Goal: Task Accomplishment & Management: Use online tool/utility

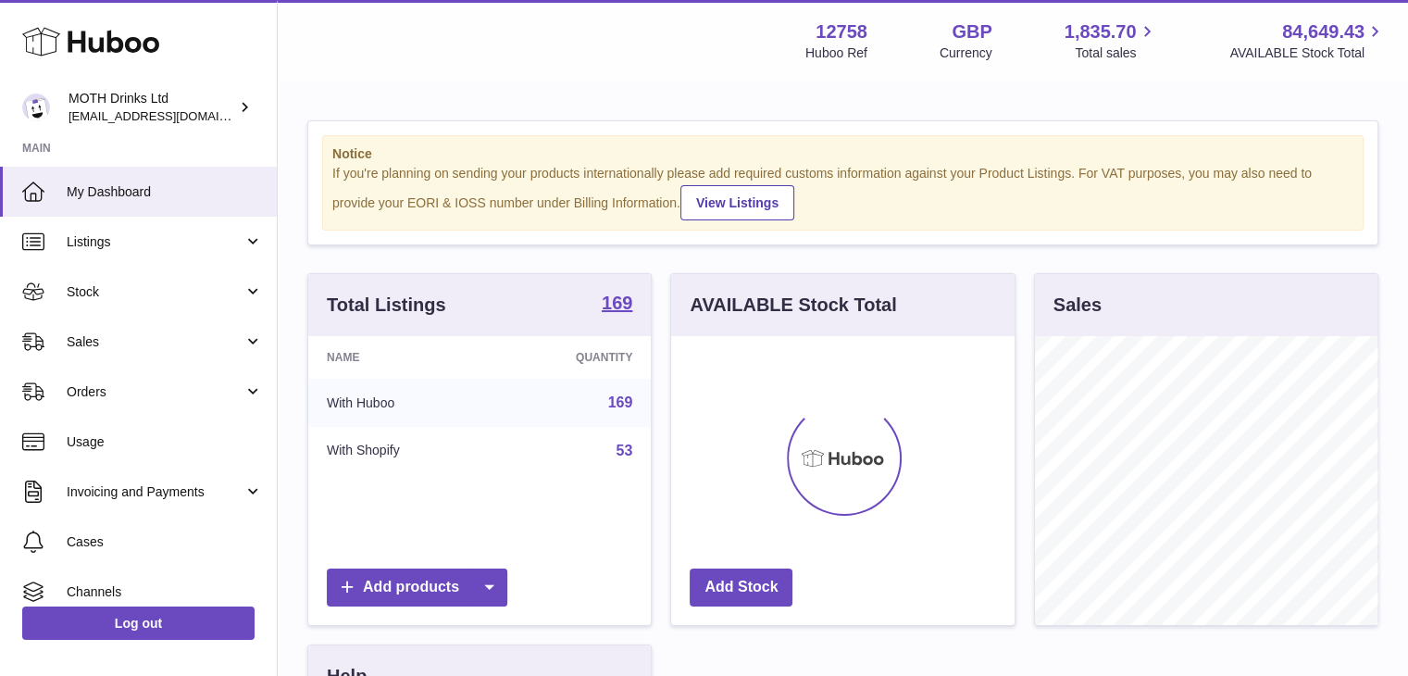
scroll to position [289, 343]
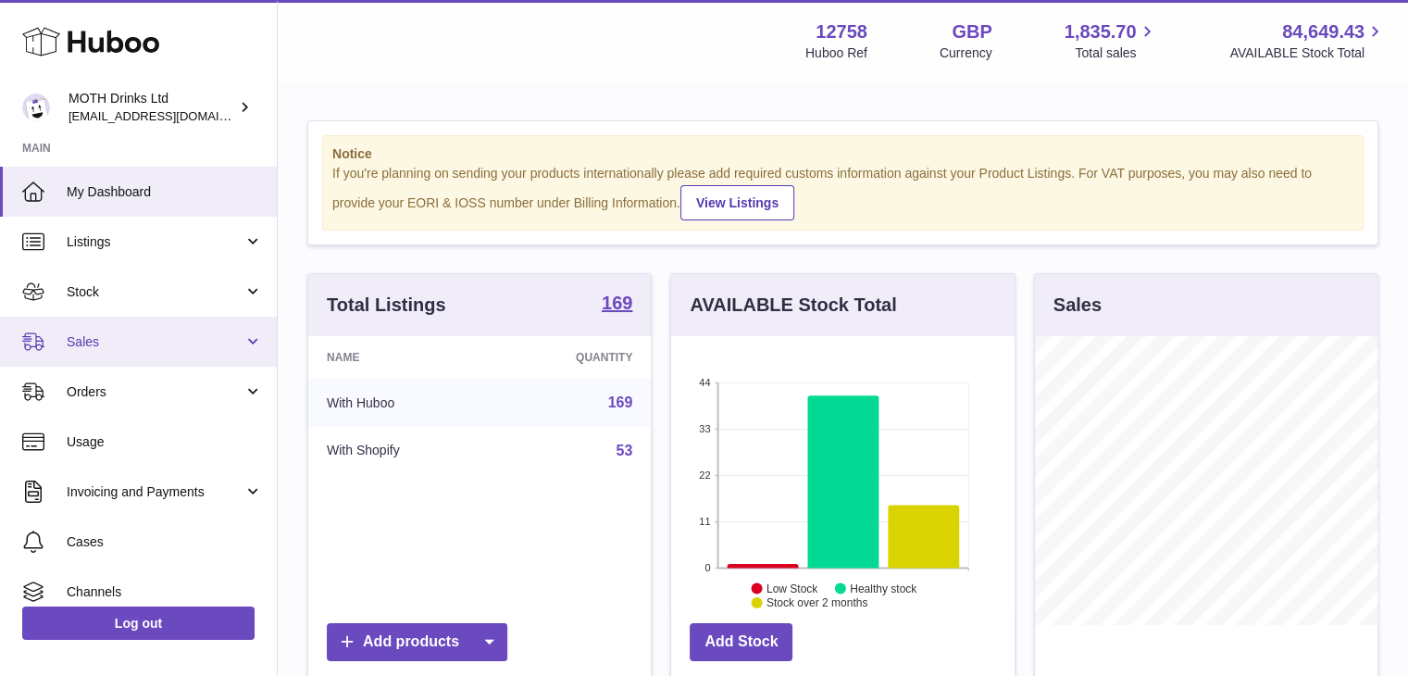
click at [166, 342] on span "Sales" at bounding box center [155, 342] width 177 height 18
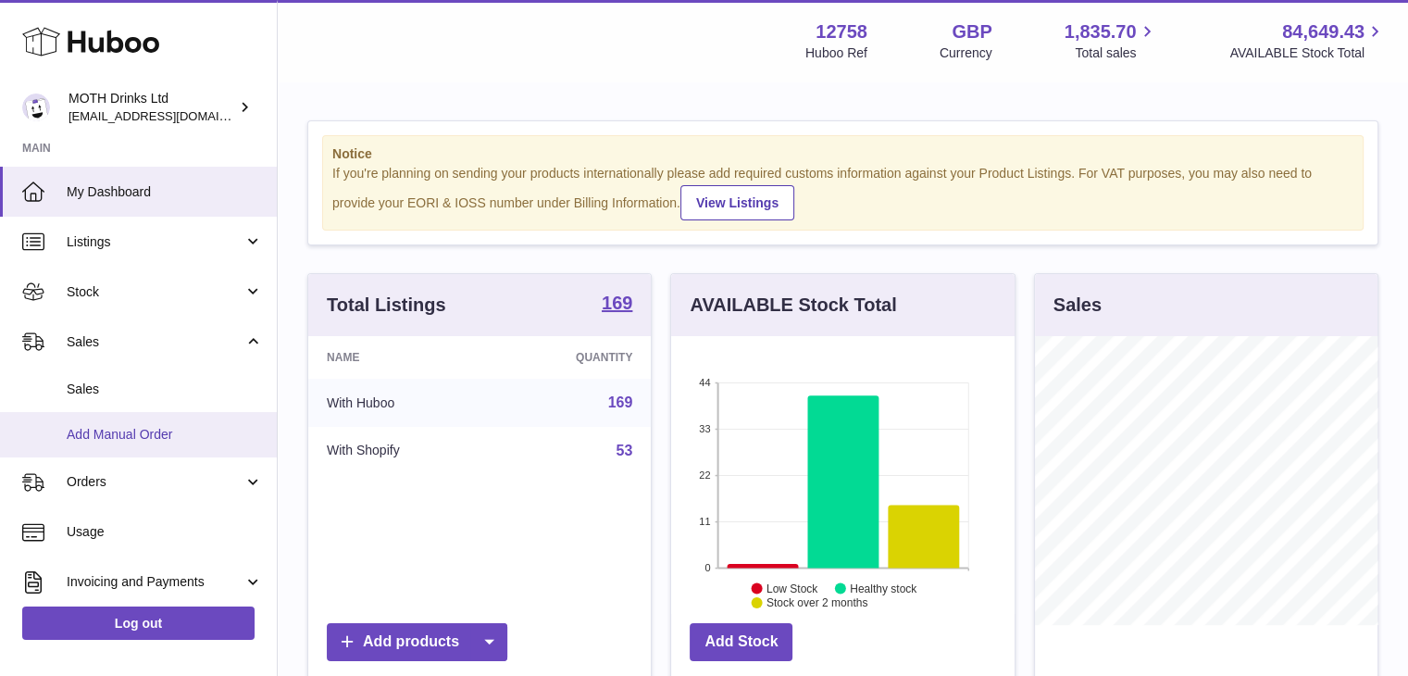
click at [133, 435] on span "Add Manual Order" at bounding box center [165, 435] width 196 height 18
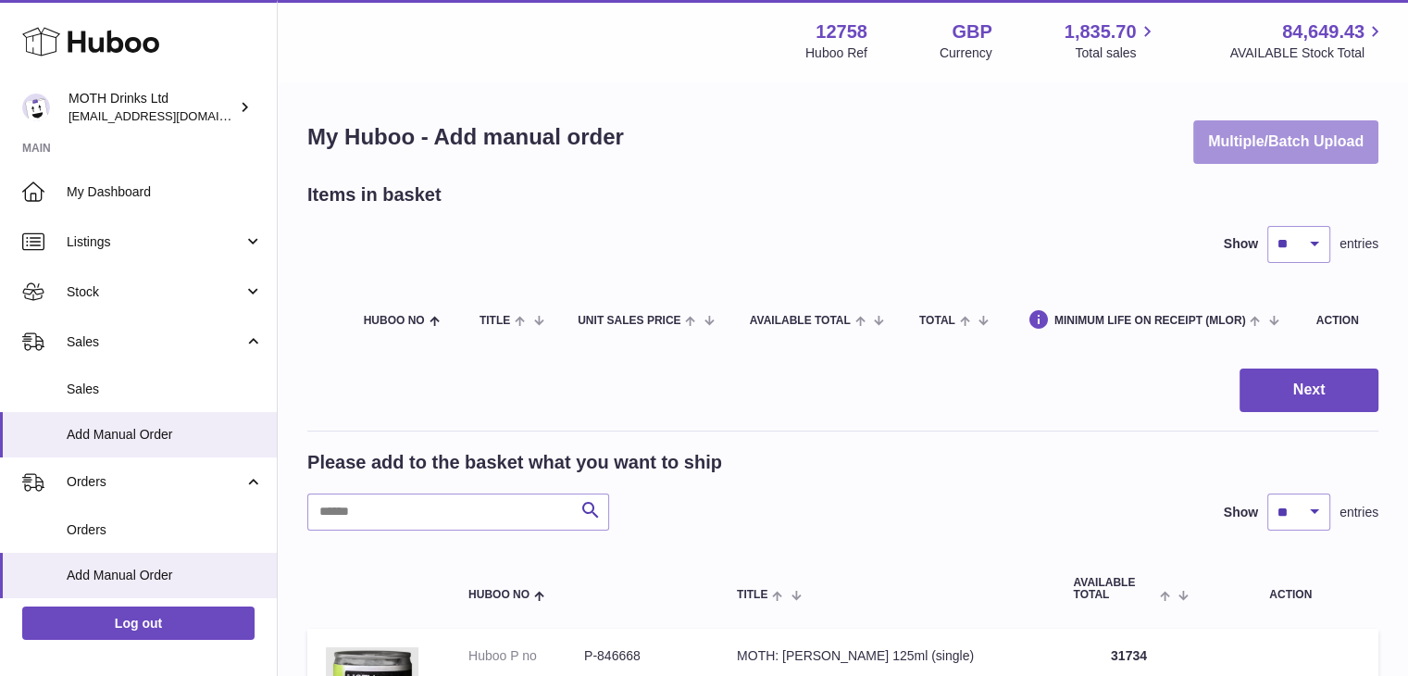
click at [1288, 142] on button "Multiple/Batch Upload" at bounding box center [1285, 141] width 185 height 43
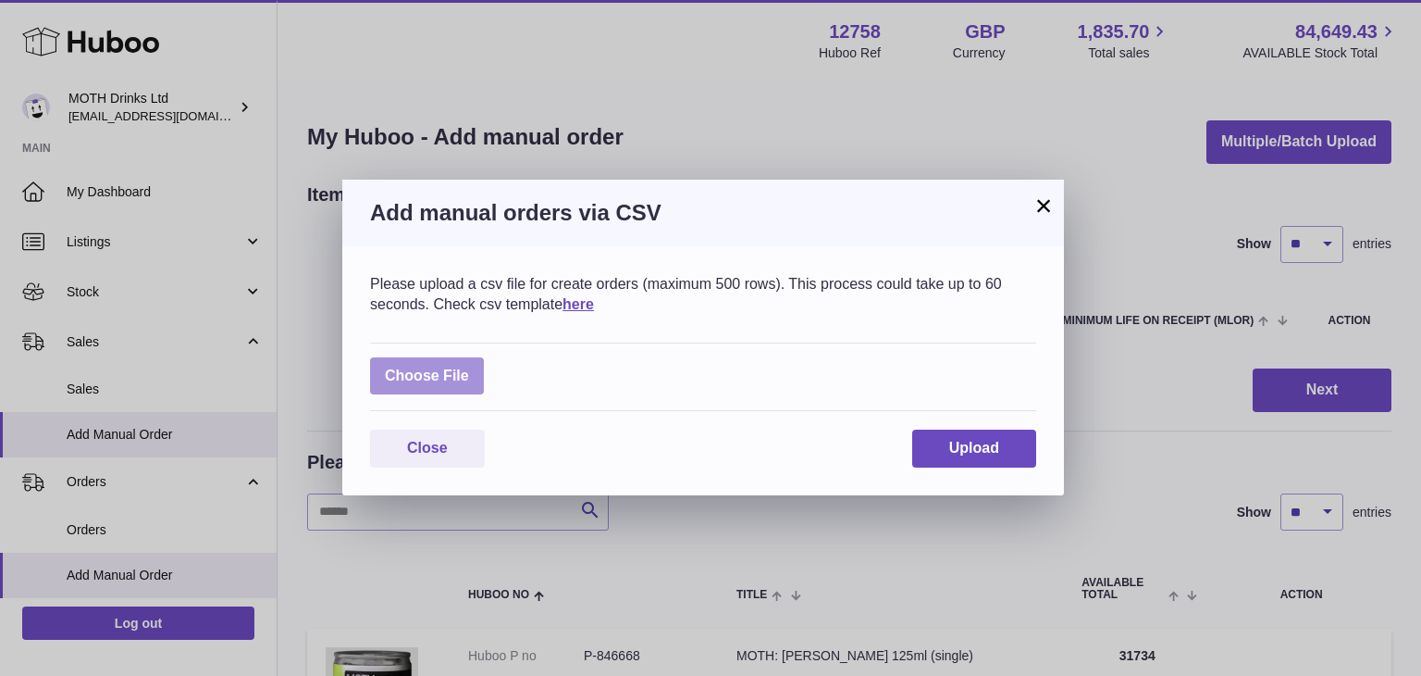
click at [466, 371] on label at bounding box center [427, 376] width 114 height 38
click at [469, 367] on input "file" at bounding box center [469, 366] width 1 height 1
type input "**********"
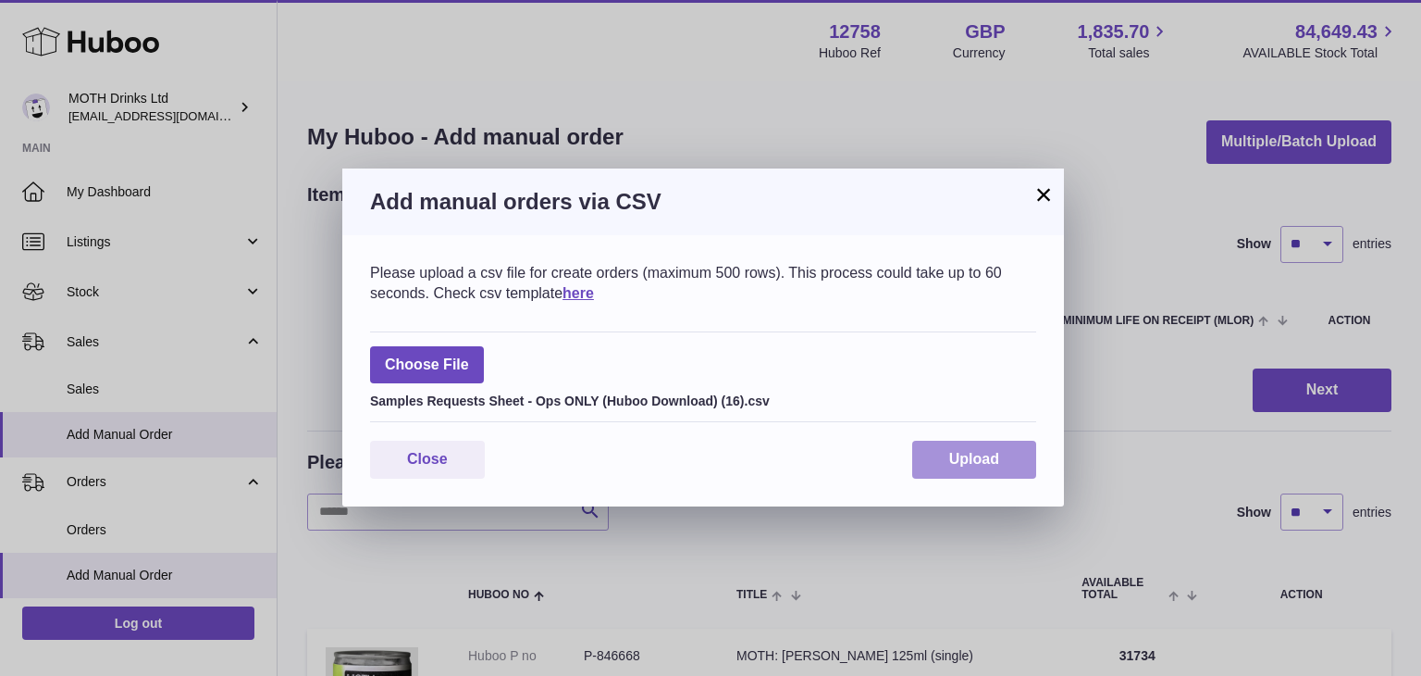
click at [971, 473] on button "Upload" at bounding box center [974, 460] width 124 height 38
